Goal: Obtain resource: Download file/media

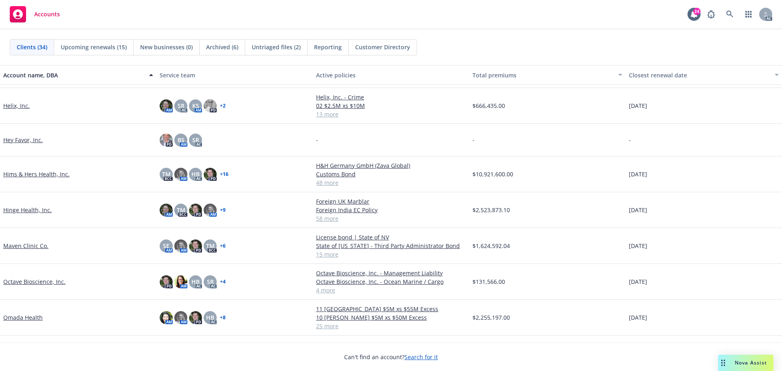
scroll to position [448, 0]
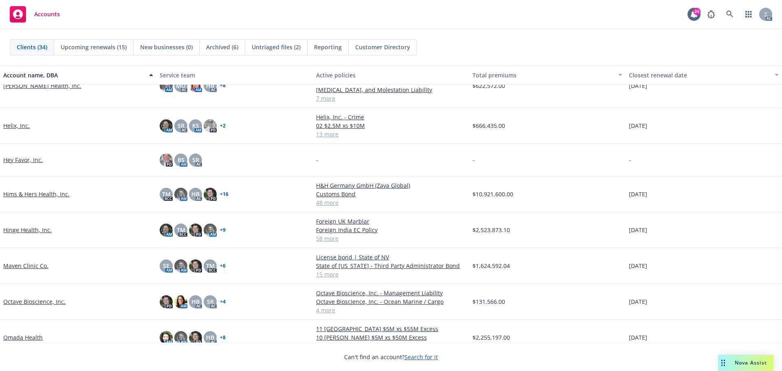
click at [12, 123] on link "Helix, Inc." at bounding box center [16, 125] width 26 height 9
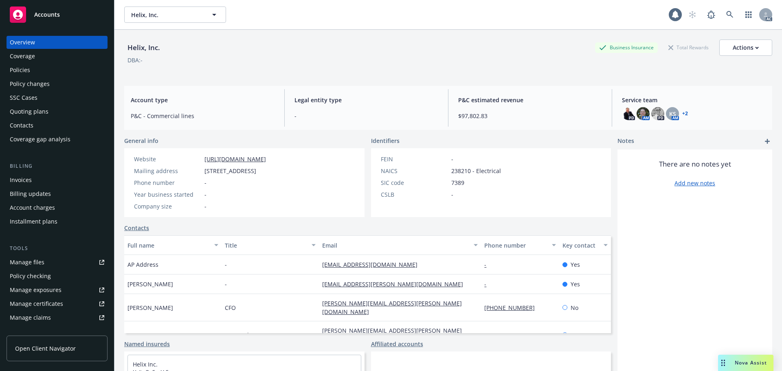
click at [22, 177] on div "Invoices" at bounding box center [21, 180] width 22 height 13
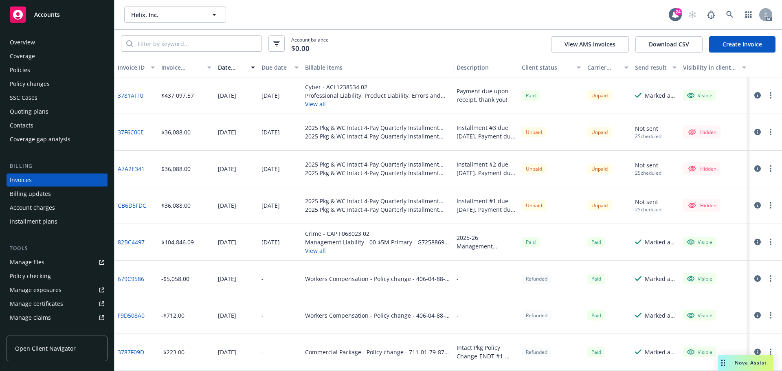
drag, startPoint x: 438, startPoint y: 65, endPoint x: 458, endPoint y: 82, distance: 26.0
click at [458, 82] on div "Invoice ID Invoice amount Date issued Due date Billable items Description Clien…" at bounding box center [448, 214] width 668 height 313
click at [33, 82] on div "Policy changes" at bounding box center [30, 83] width 40 height 13
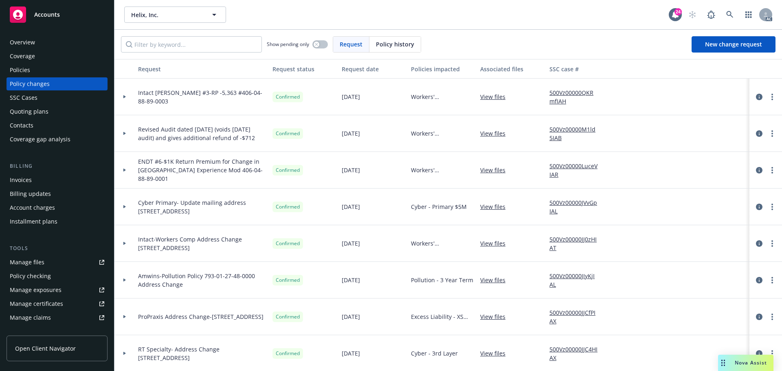
click at [123, 94] on div at bounding box center [124, 97] width 20 height 37
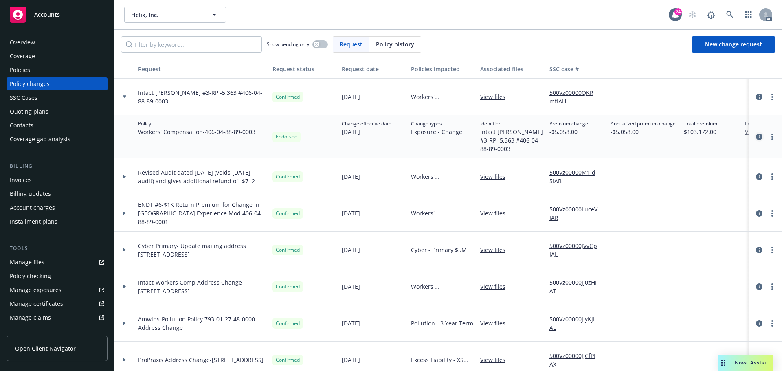
click at [756, 136] on link "circleInformation" at bounding box center [759, 137] width 10 height 10
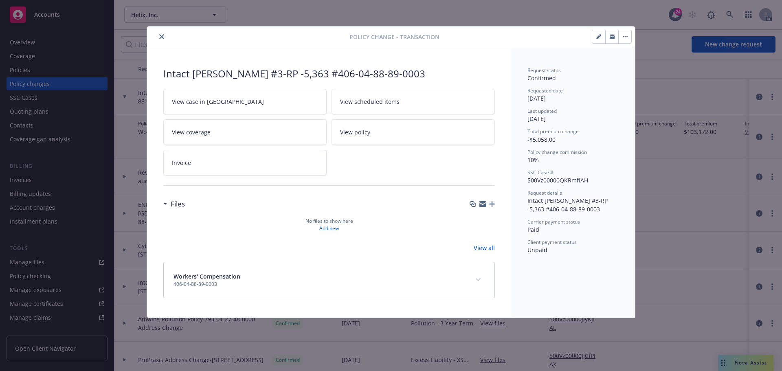
click at [160, 35] on icon "close" at bounding box center [161, 36] width 5 height 5
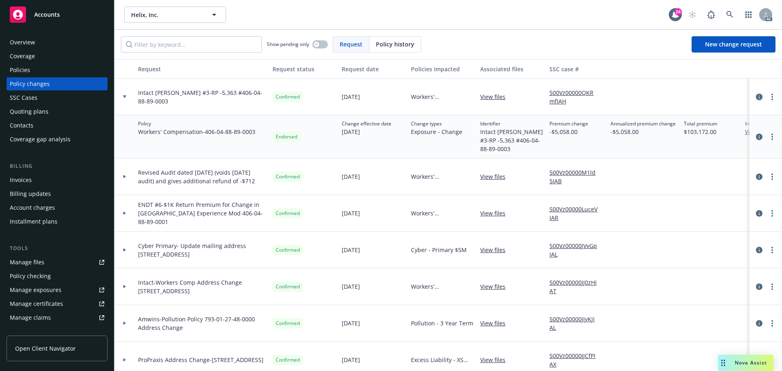
click at [756, 95] on icon "circleInformation" at bounding box center [759, 97] width 7 height 7
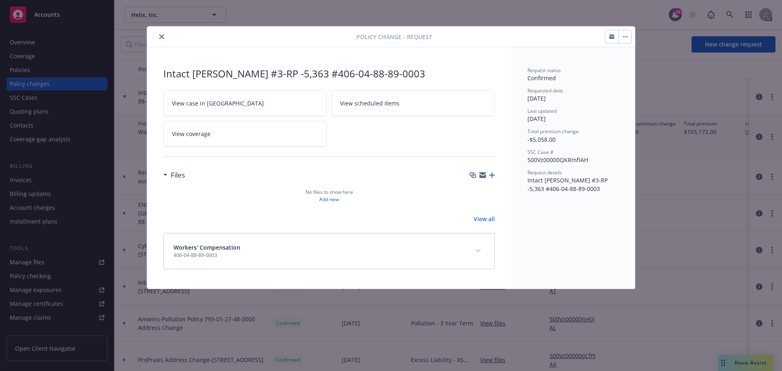
click at [165, 37] on button "close" at bounding box center [162, 37] width 10 height 10
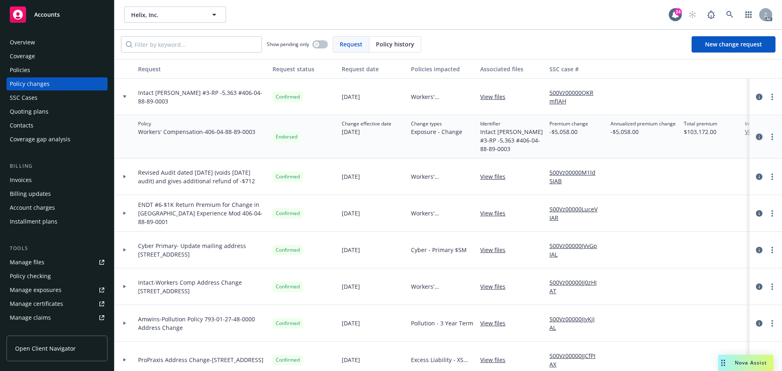
click at [756, 138] on icon "circleInformation" at bounding box center [759, 137] width 7 height 7
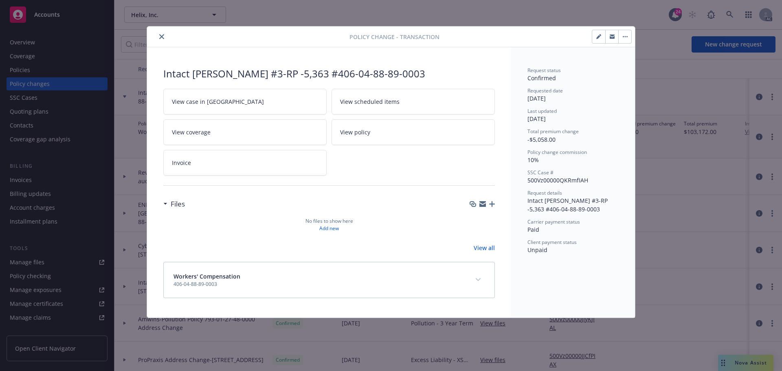
click at [162, 36] on icon "close" at bounding box center [161, 36] width 5 height 5
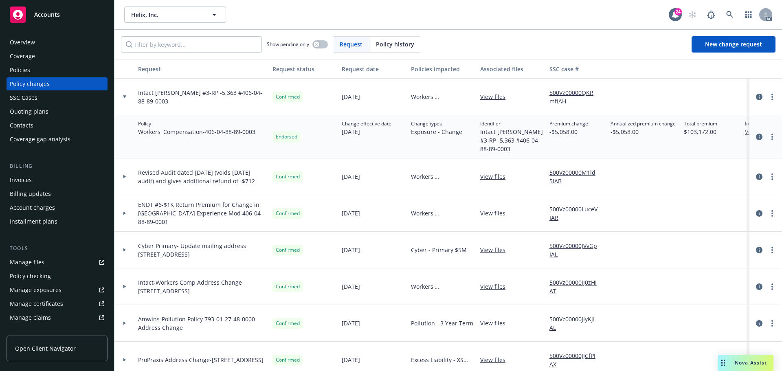
click at [125, 98] on icon at bounding box center [124, 96] width 3 height 2
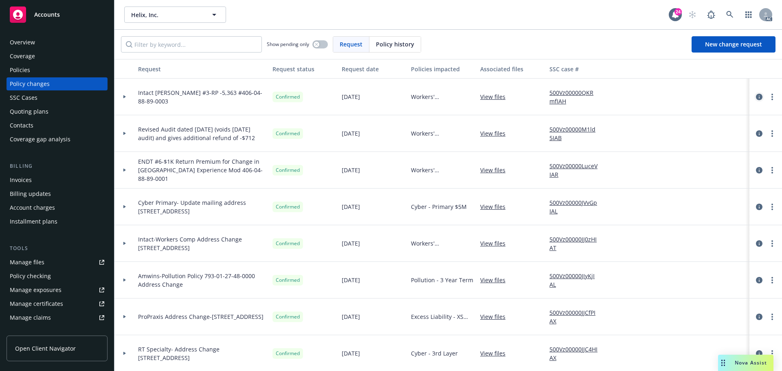
click at [756, 95] on icon "circleInformation" at bounding box center [759, 97] width 7 height 7
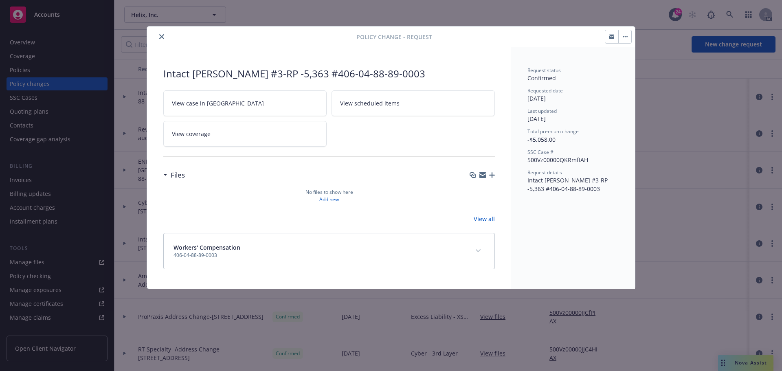
click at [163, 34] on icon "close" at bounding box center [161, 36] width 5 height 5
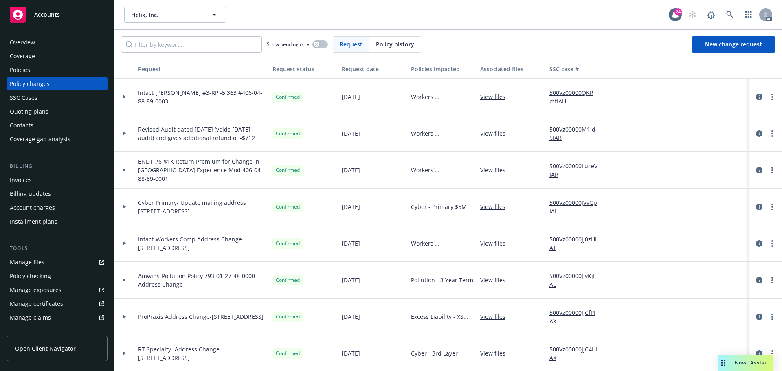
click at [121, 93] on div at bounding box center [124, 97] width 20 height 37
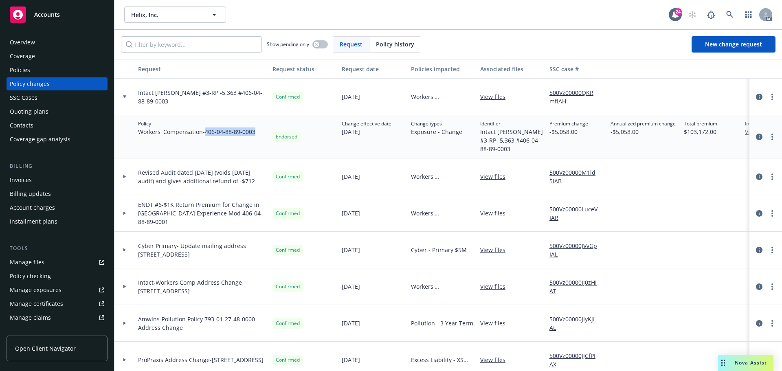
drag, startPoint x: 208, startPoint y: 131, endPoint x: 255, endPoint y: 134, distance: 47.4
click at [255, 134] on span "Workers' Compensation - 406-04-88-89-0003" at bounding box center [196, 131] width 117 height 9
copy span "406-04-88-89-0003"
click at [756, 136] on icon "circleInformation" at bounding box center [759, 137] width 7 height 7
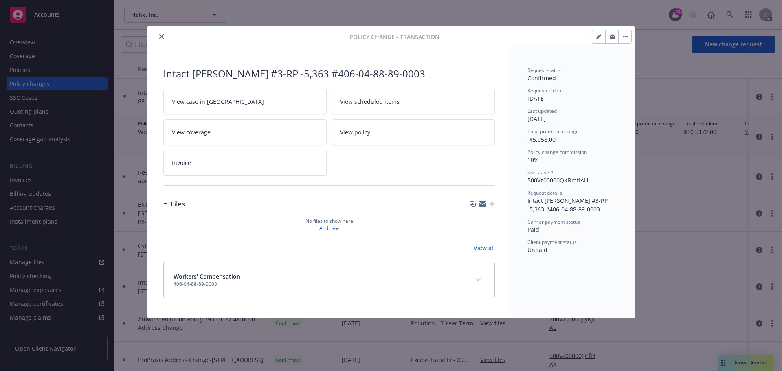
click at [161, 37] on icon "close" at bounding box center [161, 36] width 5 height 5
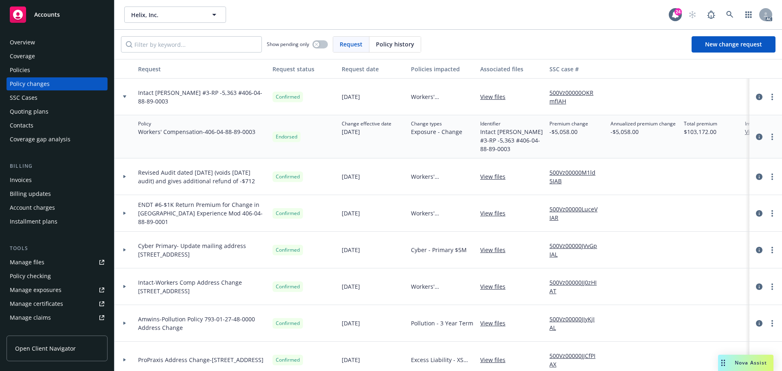
click at [13, 70] on div "Policies" at bounding box center [20, 70] width 20 height 13
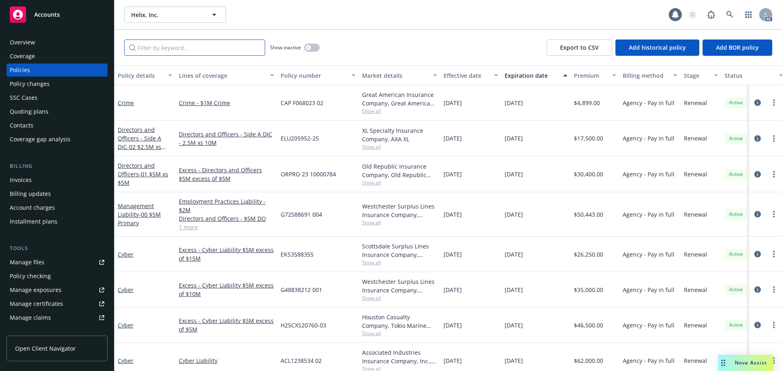
click at [176, 48] on input "Filter by keyword..." at bounding box center [194, 48] width 141 height 16
paste input "406-04-88-89-0003"
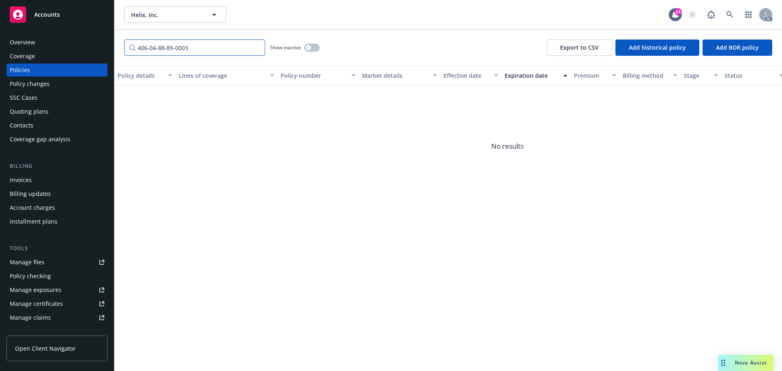
type input "406-04-88-89-0003"
click at [315, 49] on button "button" at bounding box center [311, 48] width 15 height 8
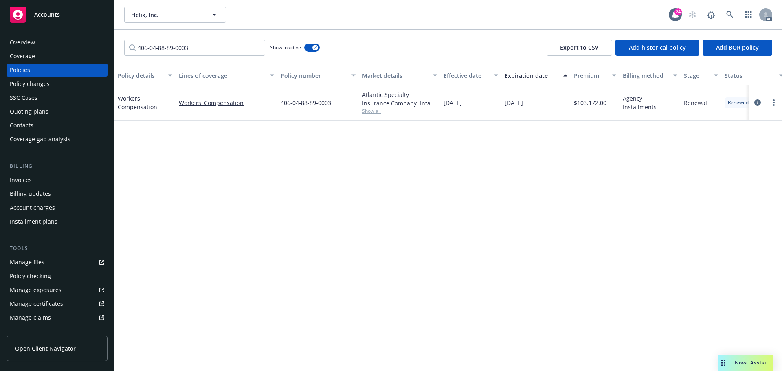
drag, startPoint x: 758, startPoint y: 101, endPoint x: 578, endPoint y: 149, distance: 186.7
click at [756, 101] on icon "circleInformation" at bounding box center [757, 102] width 7 height 7
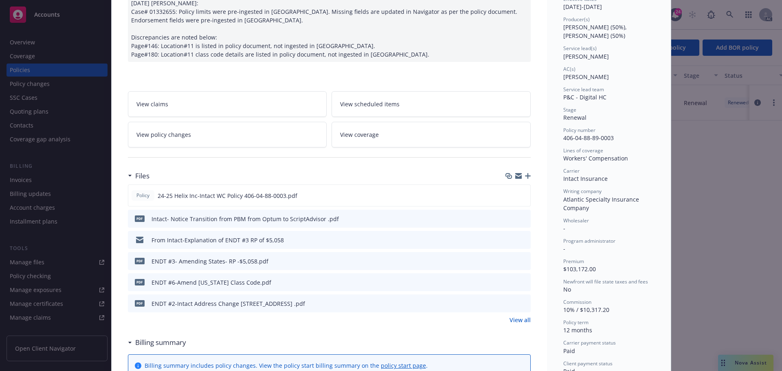
scroll to position [106, 0]
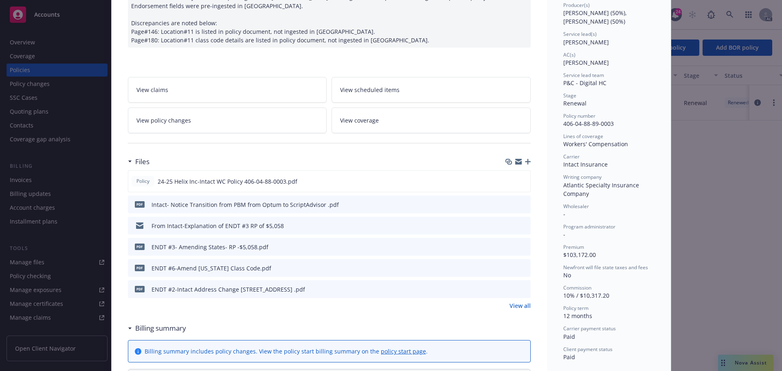
click at [506, 247] on icon "download file" at bounding box center [509, 246] width 7 height 7
